Goal: Information Seeking & Learning: Learn about a topic

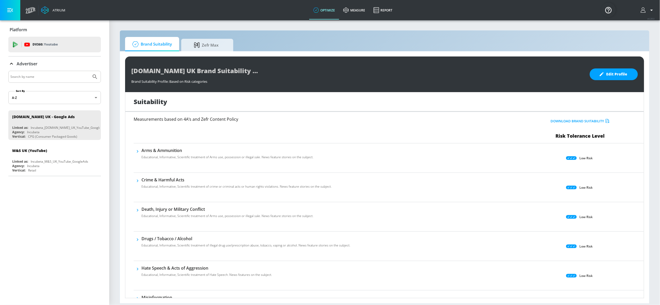
click at [58, 79] on input "Search by name" at bounding box center [49, 76] width 79 height 7
click at [46, 169] on div "Vertical: Retail" at bounding box center [55, 170] width 87 height 4
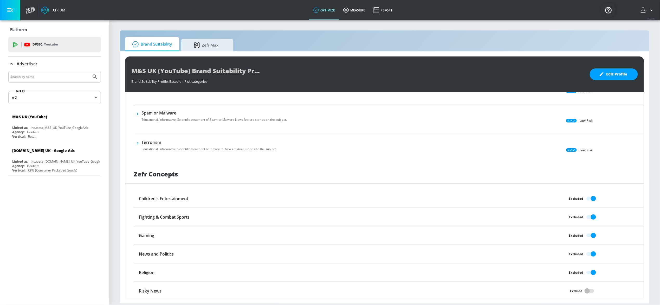
scroll to position [334, 0]
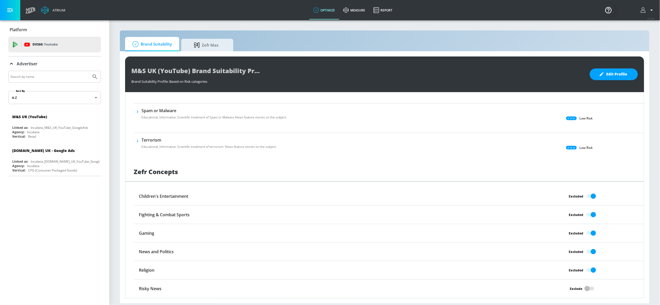
click at [583, 289] on div "Exclude" at bounding box center [580, 288] width 128 height 10
click at [584, 289] on div "Exclude" at bounding box center [580, 288] width 128 height 10
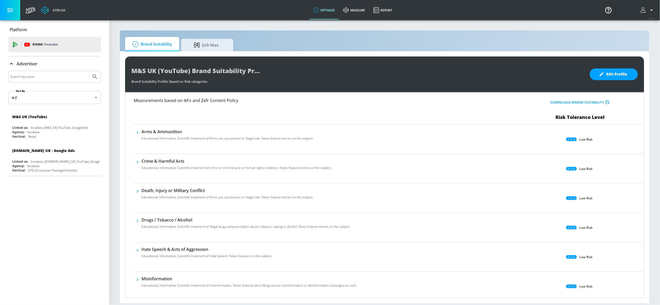
scroll to position [0, 0]
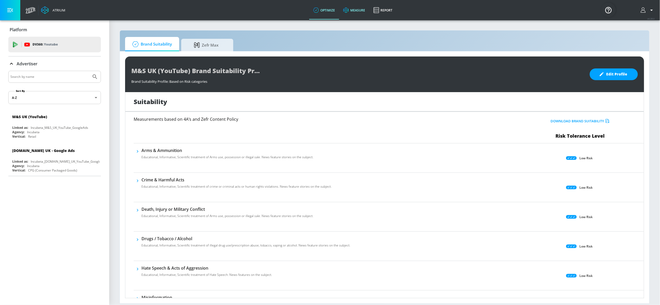
click at [362, 7] on link "measure" at bounding box center [354, 10] width 30 height 19
